Goal: Transaction & Acquisition: Purchase product/service

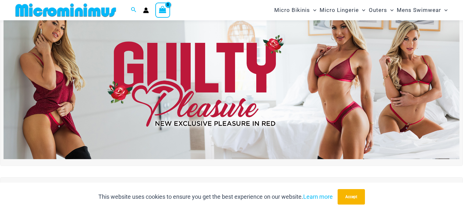
scroll to position [32, 0]
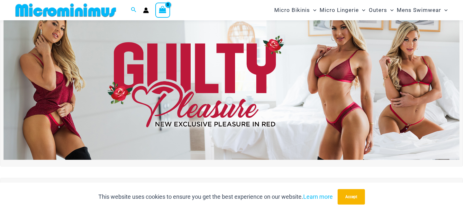
type input "**********"
click at [342, 92] on img at bounding box center [232, 82] width 456 height 155
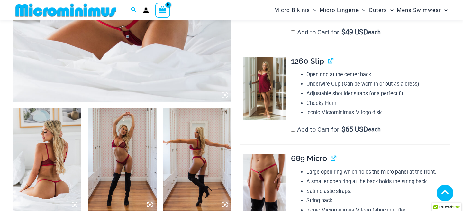
scroll to position [342, 0]
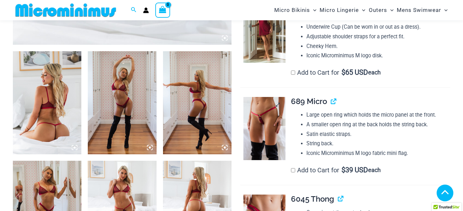
type input "**********"
click at [272, 131] on img at bounding box center [264, 128] width 42 height 63
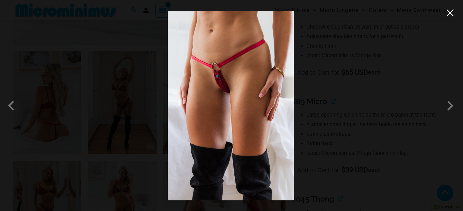
click at [451, 15] on button "Close" at bounding box center [450, 13] width 10 height 10
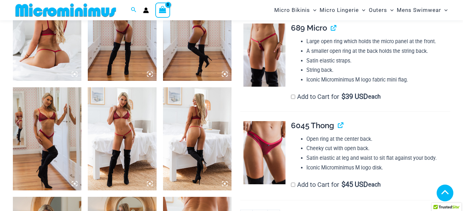
scroll to position [455, 0]
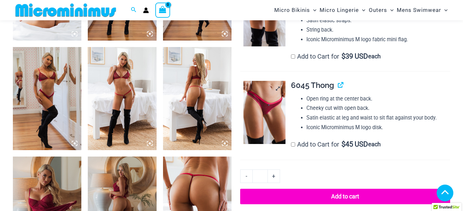
click at [271, 103] on img at bounding box center [264, 112] width 42 height 63
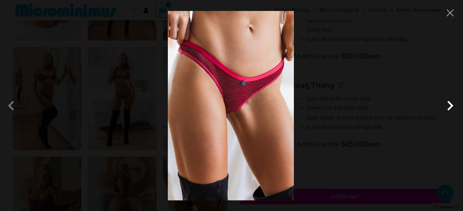
click at [451, 106] on span at bounding box center [450, 105] width 19 height 19
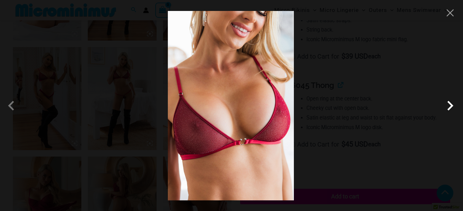
click at [451, 106] on span at bounding box center [450, 105] width 19 height 19
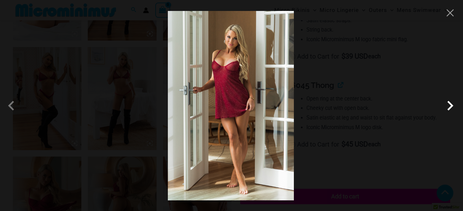
click at [451, 106] on span at bounding box center [450, 105] width 19 height 19
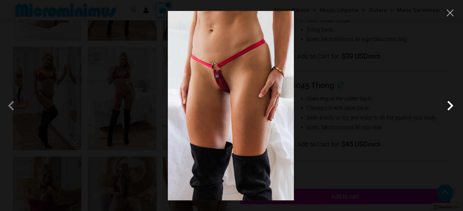
click at [451, 106] on span at bounding box center [450, 105] width 19 height 19
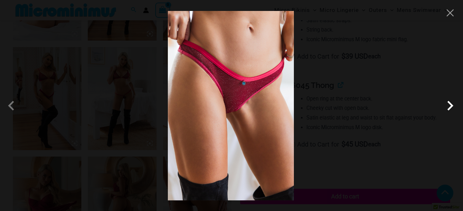
click at [451, 106] on span at bounding box center [450, 105] width 19 height 19
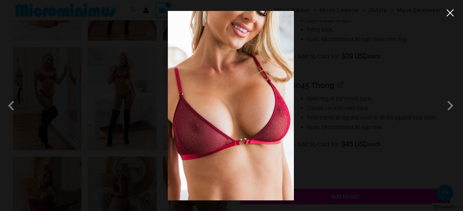
click at [446, 12] on button "Close" at bounding box center [450, 13] width 10 height 10
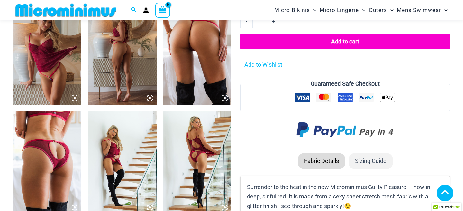
scroll to position [611, 0]
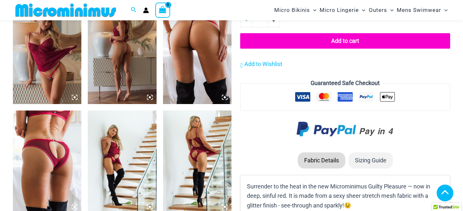
click at [61, 151] on img at bounding box center [47, 161] width 68 height 103
click at [47, 170] on img at bounding box center [47, 161] width 68 height 103
click at [51, 145] on img at bounding box center [47, 161] width 68 height 103
click at [200, 161] on img at bounding box center [197, 161] width 68 height 103
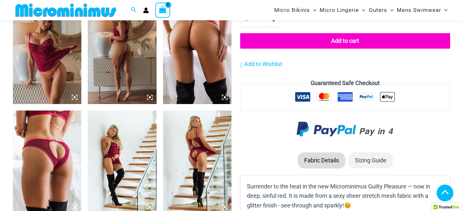
click at [200, 141] on img at bounding box center [197, 161] width 68 height 103
click at [29, 143] on img at bounding box center [47, 161] width 68 height 103
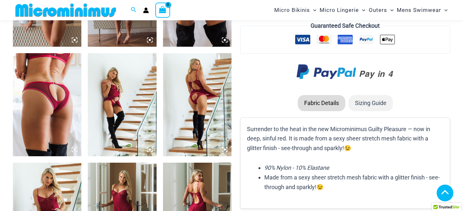
scroll to position [687, 0]
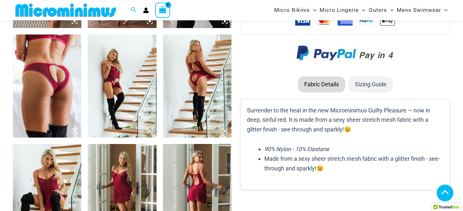
click at [58, 95] on img at bounding box center [47, 85] width 68 height 103
click at [76, 134] on img at bounding box center [47, 85] width 68 height 103
click at [76, 132] on icon at bounding box center [75, 131] width 6 height 6
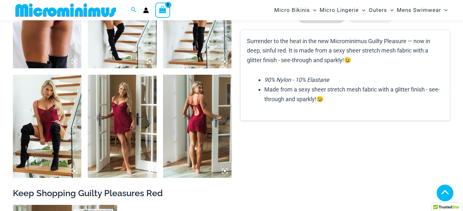
scroll to position [767, 0]
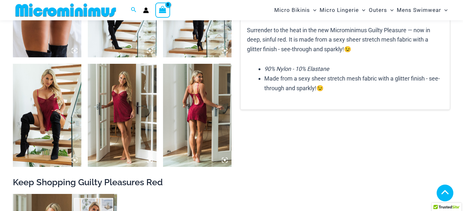
click at [119, 104] on img at bounding box center [122, 115] width 68 height 103
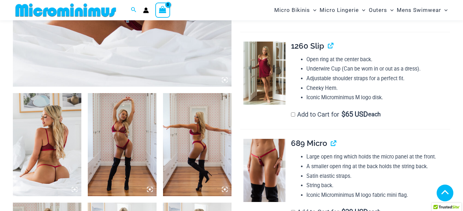
scroll to position [282, 0]
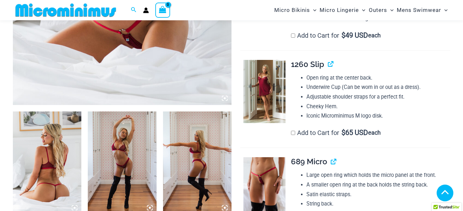
click at [261, 81] on img at bounding box center [264, 91] width 42 height 63
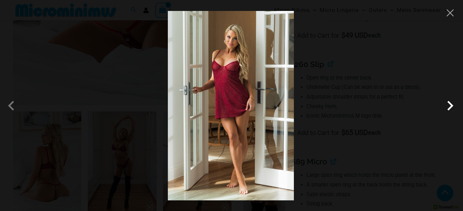
click at [452, 106] on span at bounding box center [450, 105] width 19 height 19
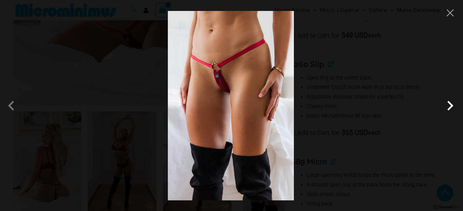
click at [452, 106] on span at bounding box center [450, 105] width 19 height 19
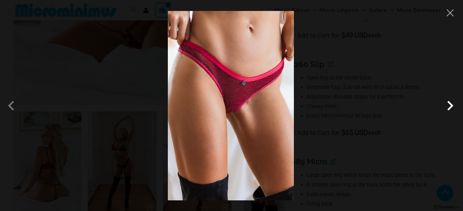
click at [452, 106] on span at bounding box center [450, 105] width 19 height 19
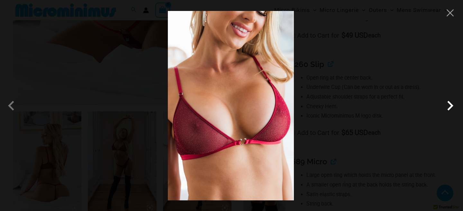
click at [451, 104] on span at bounding box center [450, 105] width 19 height 19
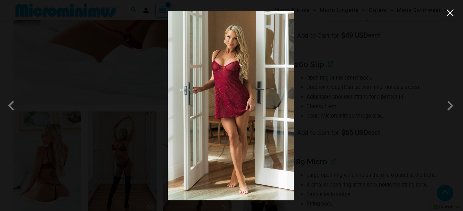
click at [453, 9] on button "Close" at bounding box center [450, 13] width 10 height 10
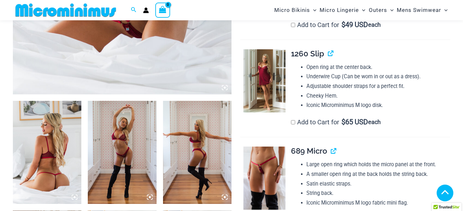
scroll to position [296, 0]
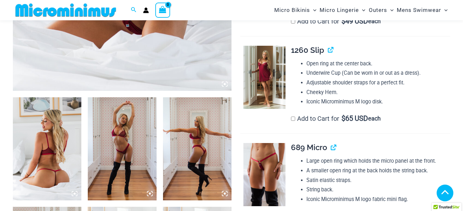
click at [149, 193] on icon at bounding box center [150, 193] width 2 height 2
click at [149, 191] on icon at bounding box center [150, 193] width 6 height 6
click at [148, 166] on img at bounding box center [122, 148] width 68 height 103
click at [114, 137] on img at bounding box center [122, 148] width 68 height 103
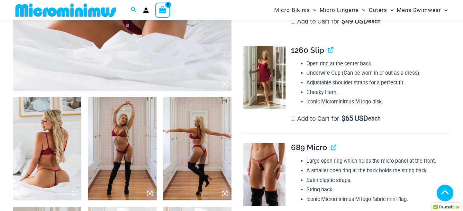
click at [46, 141] on img at bounding box center [47, 148] width 68 height 103
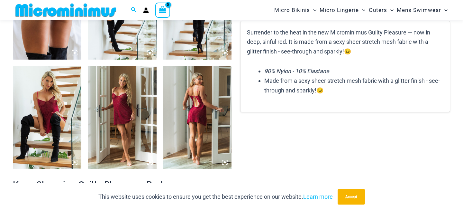
scroll to position [763, 0]
